Goal: Use online tool/utility: Utilize a website feature to perform a specific function

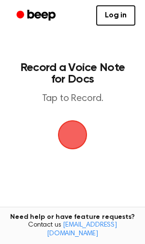
click at [72, 132] on span "button" at bounding box center [72, 135] width 35 height 35
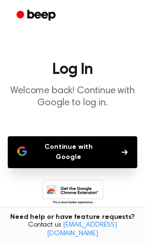
click at [67, 142] on button "Continue with Google" at bounding box center [73, 152] width 130 height 32
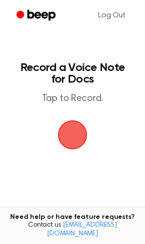
click at [74, 135] on span "button" at bounding box center [72, 134] width 33 height 33
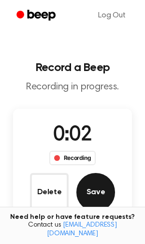
click at [98, 190] on button "Save" at bounding box center [95, 192] width 39 height 39
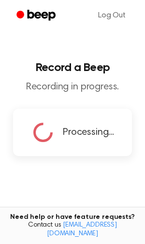
click at [75, 111] on div "Processing..." at bounding box center [72, 132] width 119 height 47
click at [46, 17] on icon "Beep" at bounding box center [42, 15] width 28 height 11
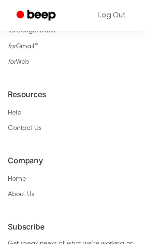
scroll to position [1165, 0]
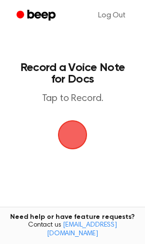
click at [75, 148] on span "button" at bounding box center [72, 134] width 33 height 33
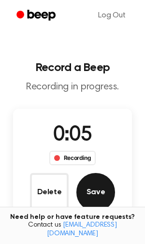
click at [90, 191] on button "Save" at bounding box center [95, 192] width 39 height 39
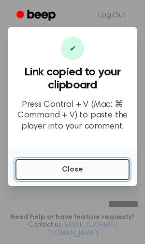
click at [71, 168] on button "Close" at bounding box center [72, 169] width 114 height 21
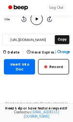
scroll to position [138, 0]
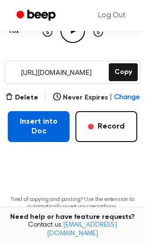
click at [19, 136] on button "Insert into Doc" at bounding box center [39, 126] width 62 height 31
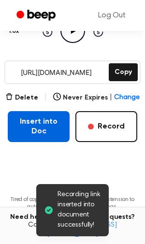
click at [31, 126] on button "Insert into Doc" at bounding box center [39, 126] width 62 height 31
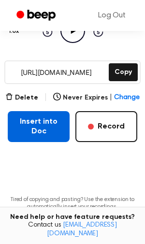
click at [19, 132] on button "Insert into Doc" at bounding box center [39, 126] width 62 height 31
click at [37, 127] on button "Insert into Doc" at bounding box center [39, 126] width 62 height 31
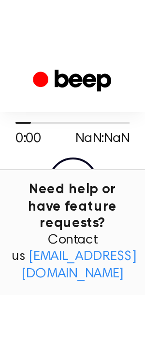
scroll to position [96, 0]
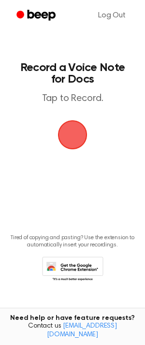
click at [81, 145] on span "button" at bounding box center [72, 134] width 27 height 27
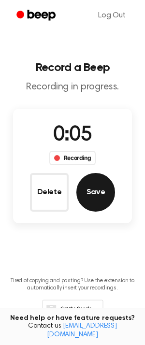
click at [102, 188] on button "Save" at bounding box center [95, 192] width 39 height 39
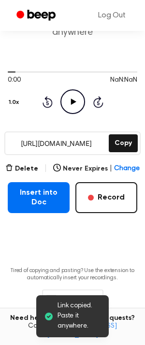
scroll to position [91, 0]
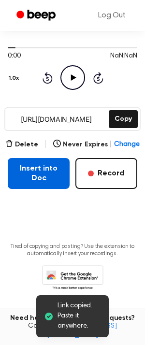
click at [56, 169] on button "Insert into Doc" at bounding box center [39, 173] width 62 height 31
click at [38, 170] on button "Insert into Doc" at bounding box center [39, 173] width 62 height 31
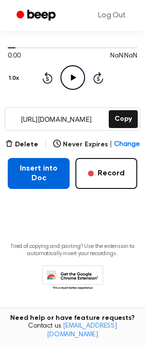
click at [52, 183] on button "Insert into Doc" at bounding box center [39, 173] width 62 height 31
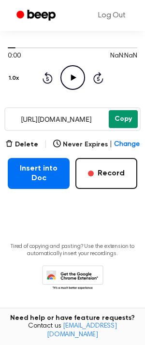
drag, startPoint x: 135, startPoint y: 116, endPoint x: 130, endPoint y: 116, distance: 5.3
click at [135, 116] on button "Copy" at bounding box center [123, 119] width 29 height 18
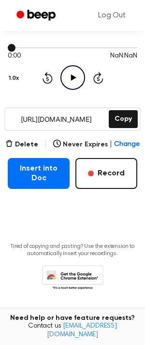
scroll to position [0, 0]
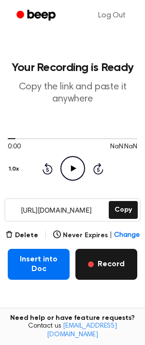
click at [90, 263] on span "button" at bounding box center [91, 265] width 6 height 6
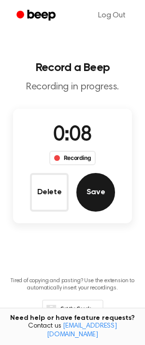
click at [99, 203] on button "Save" at bounding box center [95, 192] width 39 height 39
